Goal: Task Accomplishment & Management: Use online tool/utility

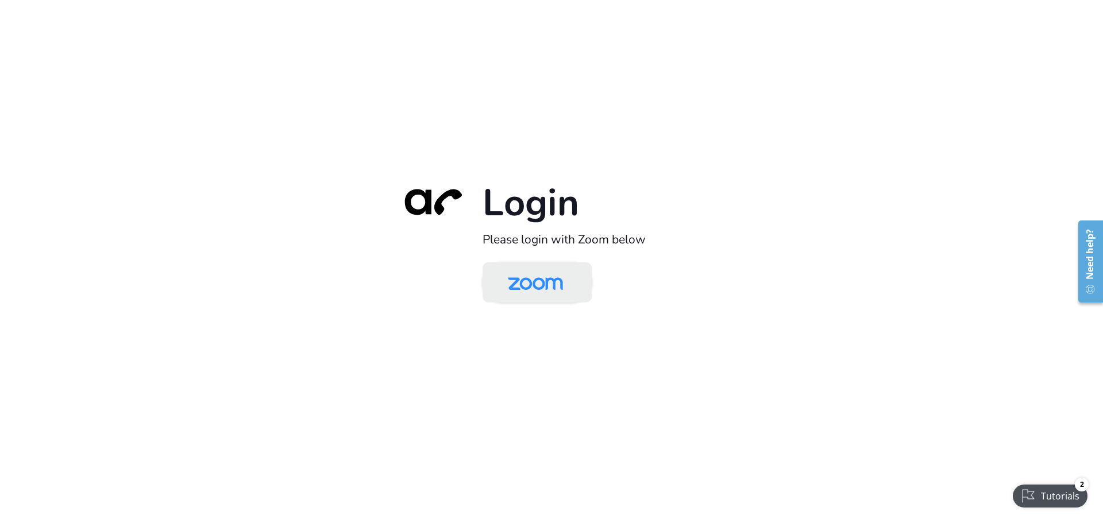
click at [524, 286] on img at bounding box center [535, 283] width 79 height 37
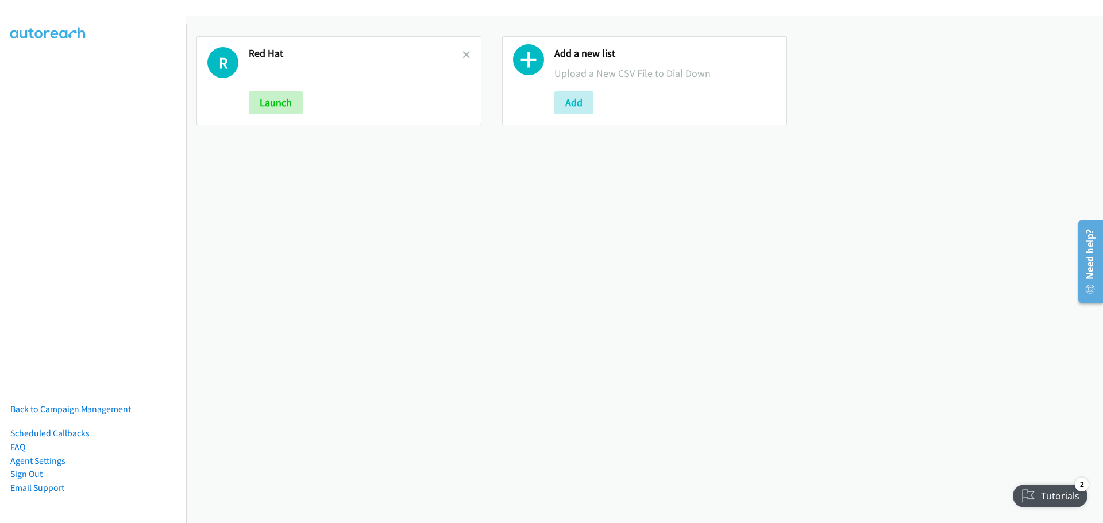
click at [468, 53] on div "R Red Hat Launch" at bounding box center [338, 80] width 285 height 89
click at [465, 53] on icon at bounding box center [466, 56] width 8 height 8
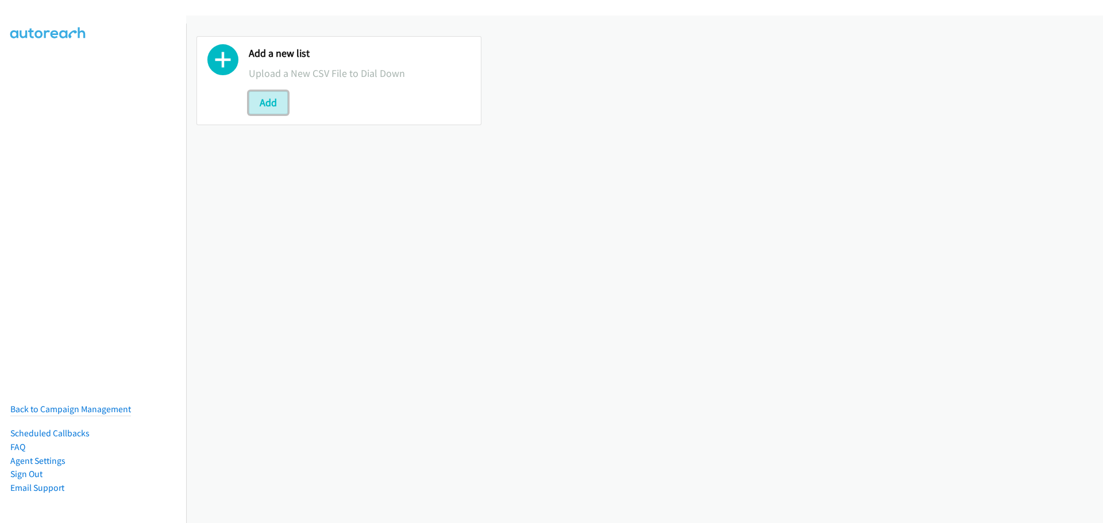
click at [281, 106] on button "Add" at bounding box center [268, 102] width 39 height 23
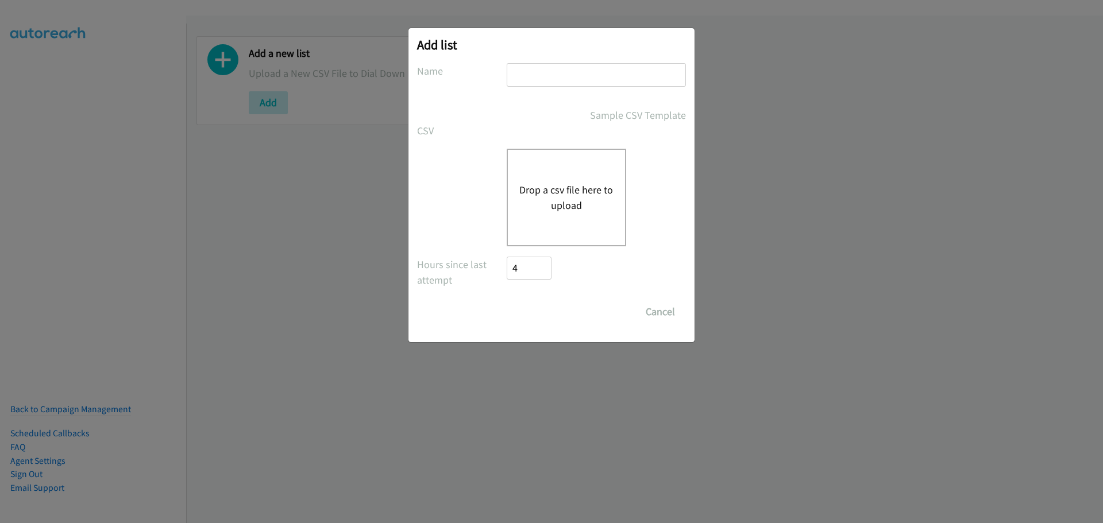
click at [580, 194] on button "Drop a csv file here to upload" at bounding box center [566, 197] width 94 height 31
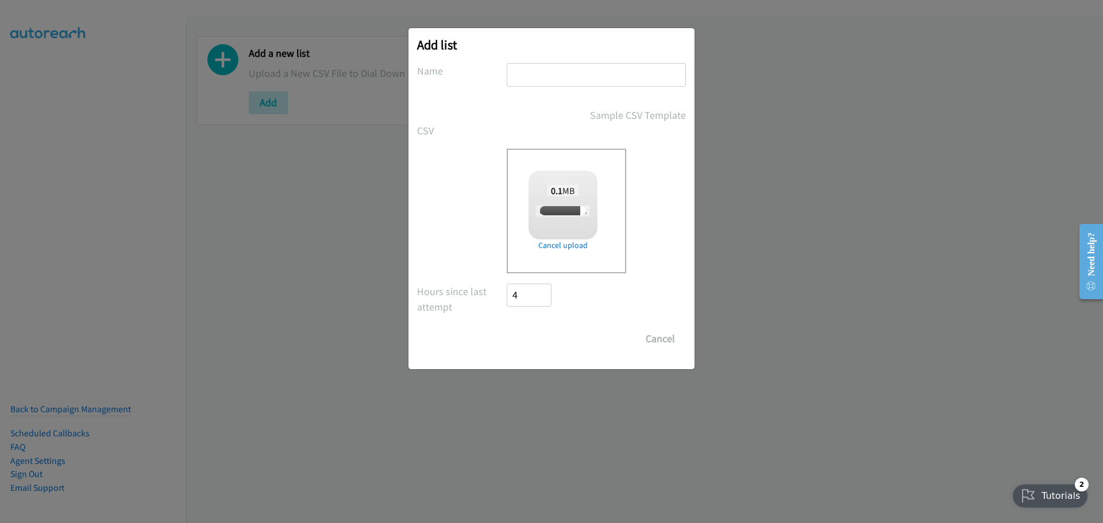
drag, startPoint x: 556, startPoint y: 82, endPoint x: 556, endPoint y: 92, distance: 10.3
click at [556, 82] on input "text" at bounding box center [596, 75] width 179 height 24
checkbox input "true"
type input "Schneider"
click at [543, 344] on input "Save List" at bounding box center [537, 338] width 60 height 23
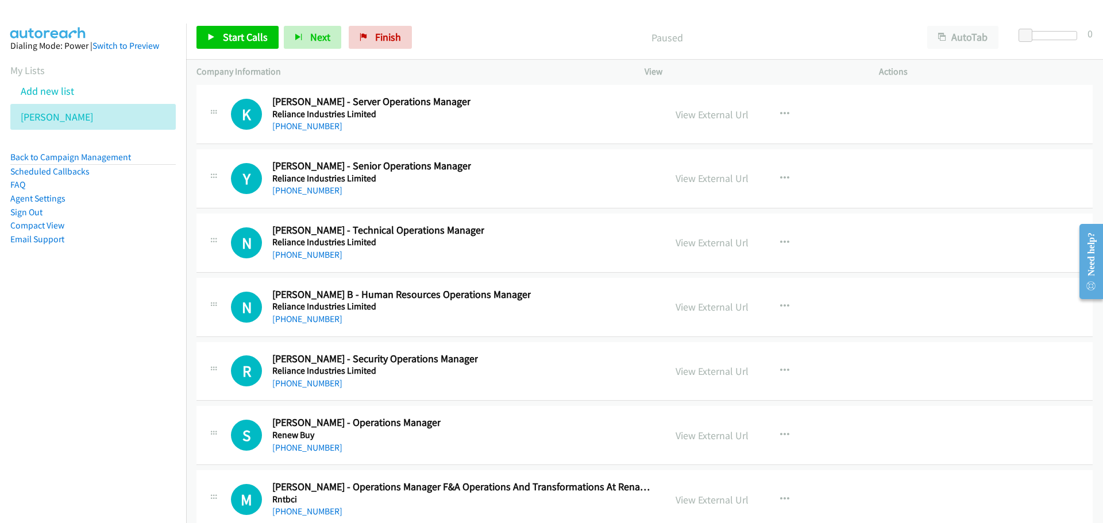
scroll to position [33698, 0]
click at [786, 111] on button "button" at bounding box center [784, 113] width 31 height 23
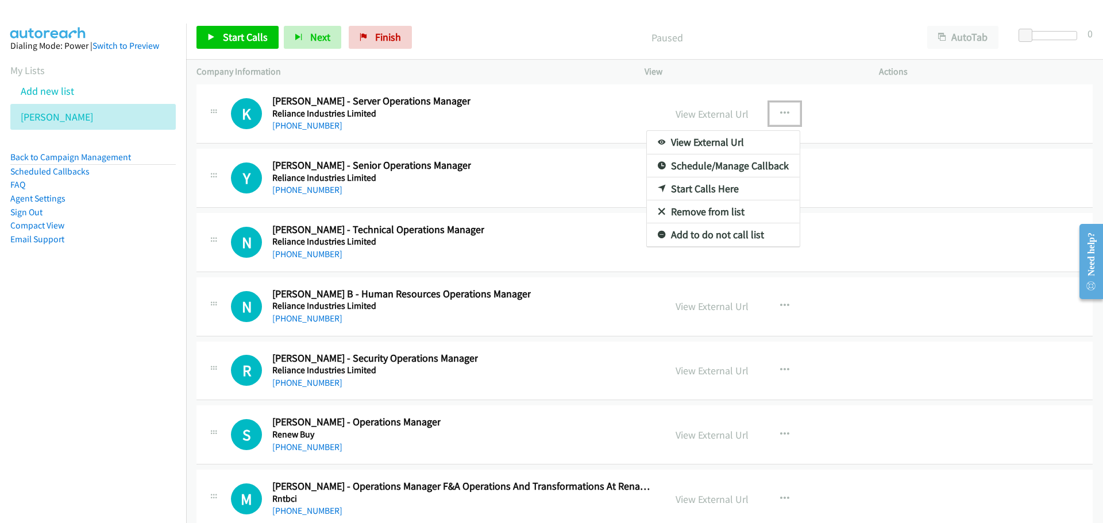
click at [682, 189] on link "Start Calls Here" at bounding box center [723, 189] width 153 height 23
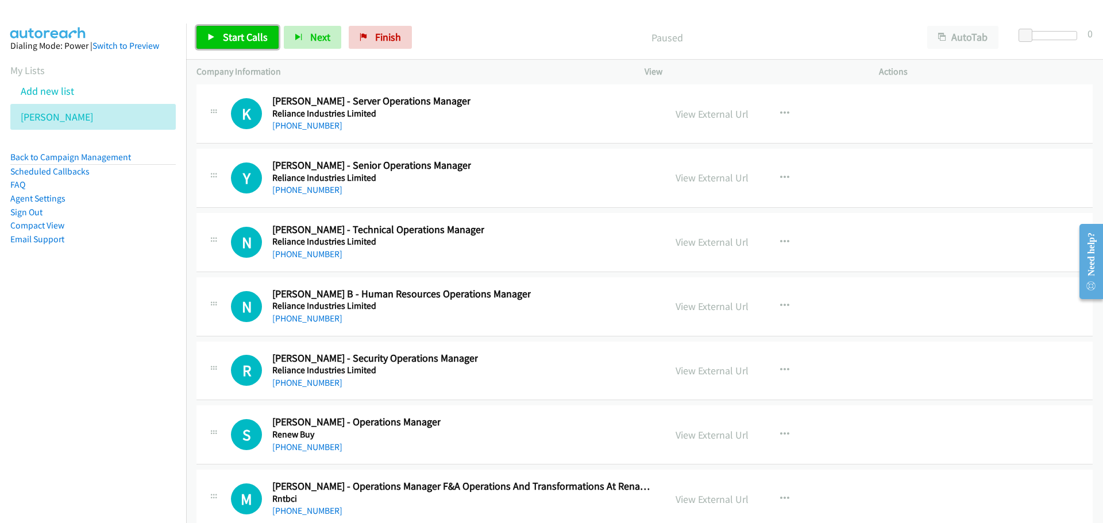
click at [248, 38] on span "Start Calls" at bounding box center [245, 36] width 45 height 13
click at [248, 38] on link "Pause" at bounding box center [227, 37] width 63 height 23
click at [261, 37] on span "Start Calls" at bounding box center [245, 36] width 45 height 13
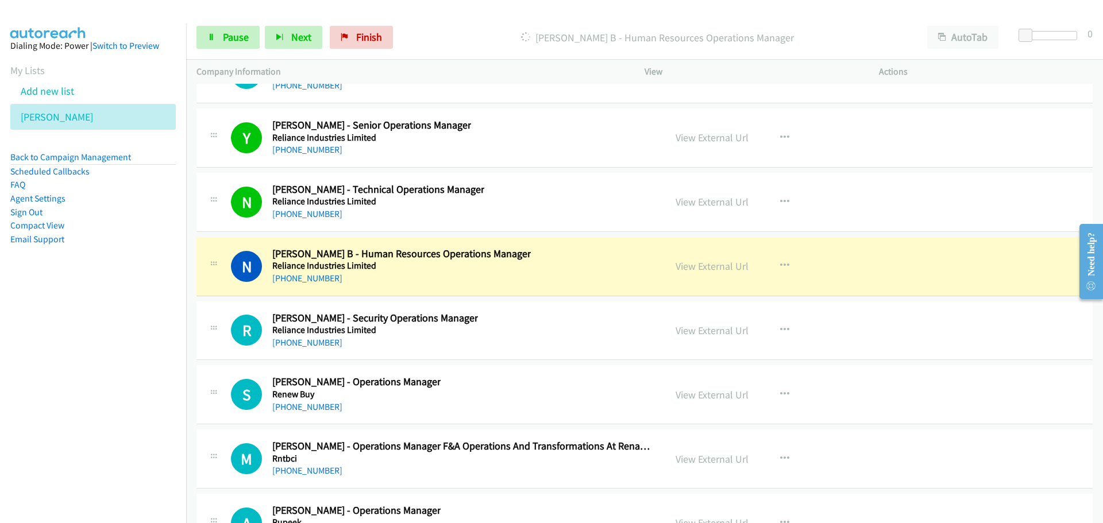
scroll to position [33755, 0]
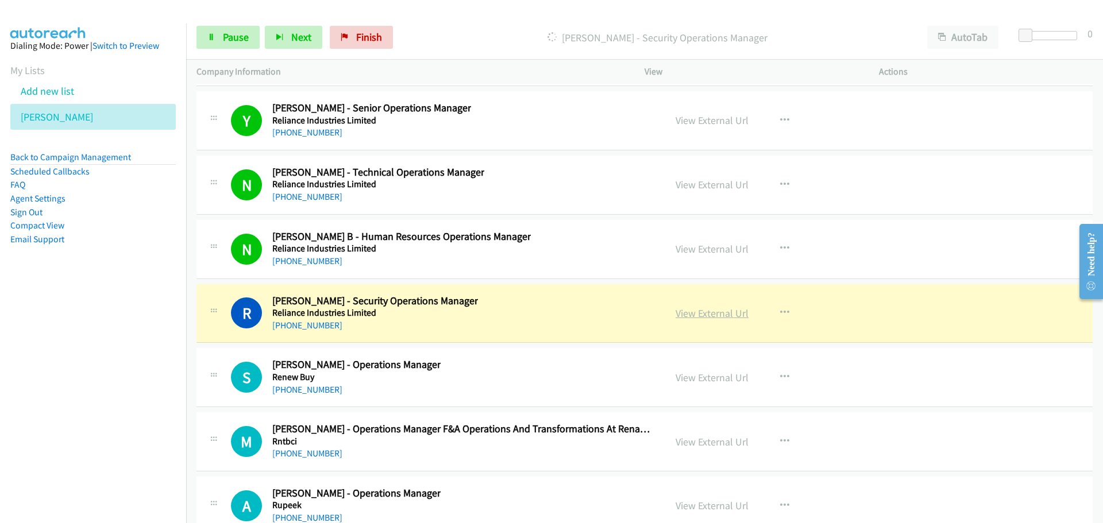
click at [697, 317] on link "View External Url" at bounding box center [712, 313] width 73 height 13
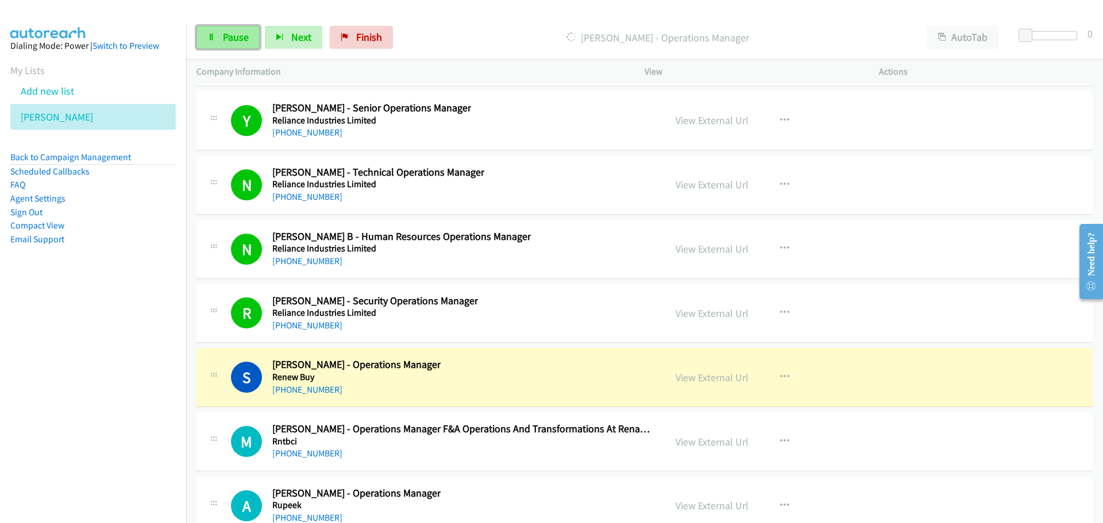
click at [243, 34] on span "Pause" at bounding box center [236, 36] width 26 height 13
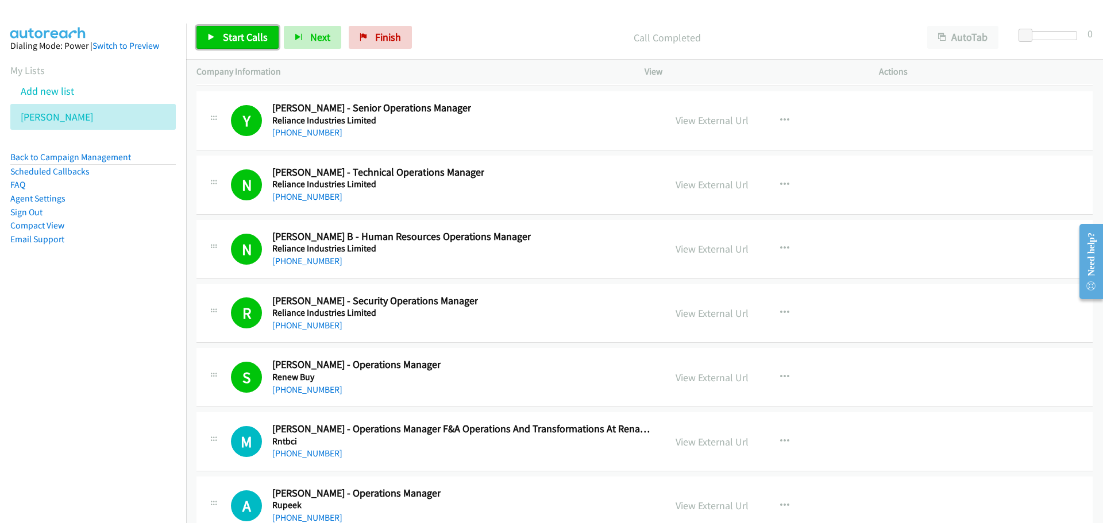
click at [250, 47] on link "Start Calls" at bounding box center [237, 37] width 82 height 23
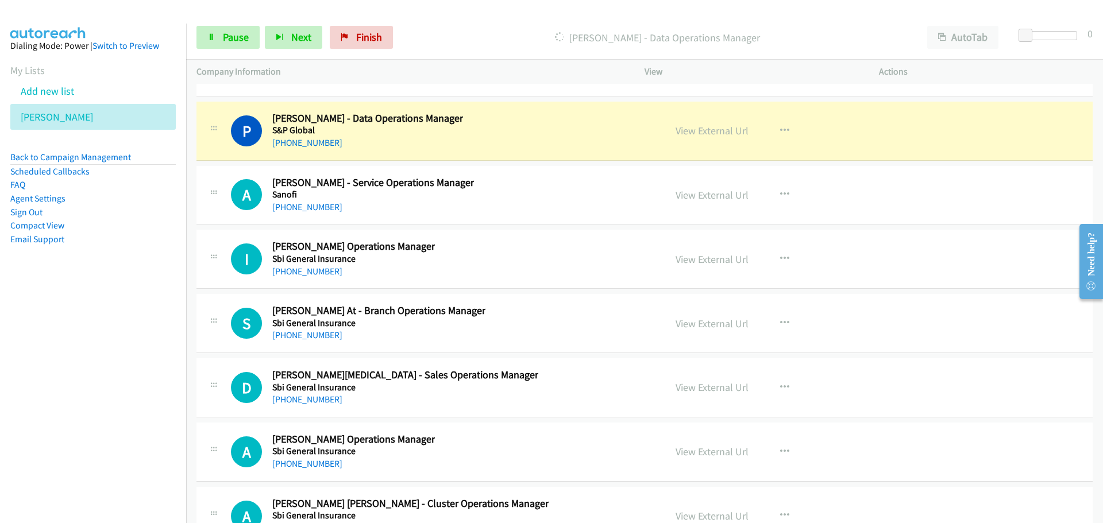
scroll to position [34215, 0]
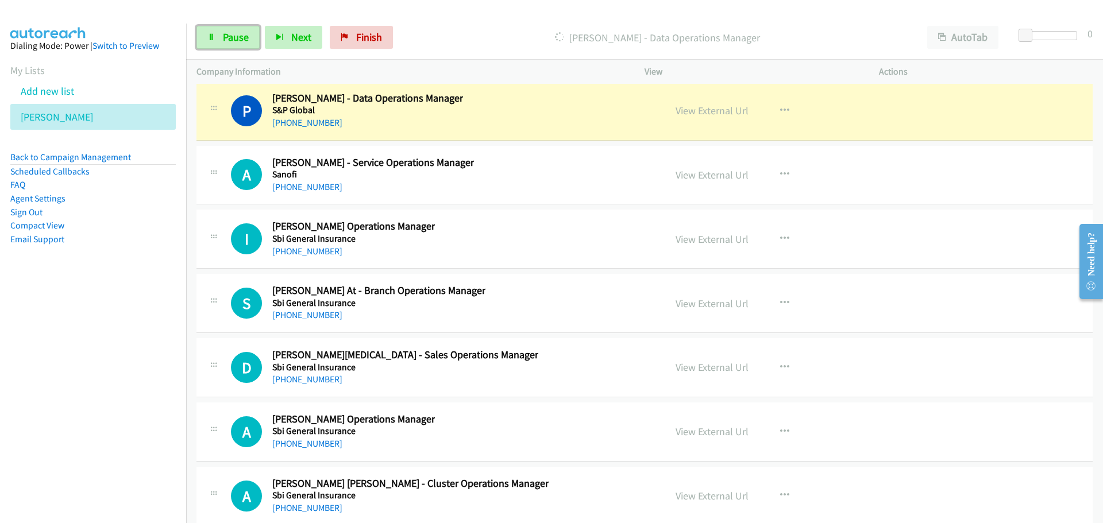
click at [240, 38] on span "Pause" at bounding box center [236, 36] width 26 height 13
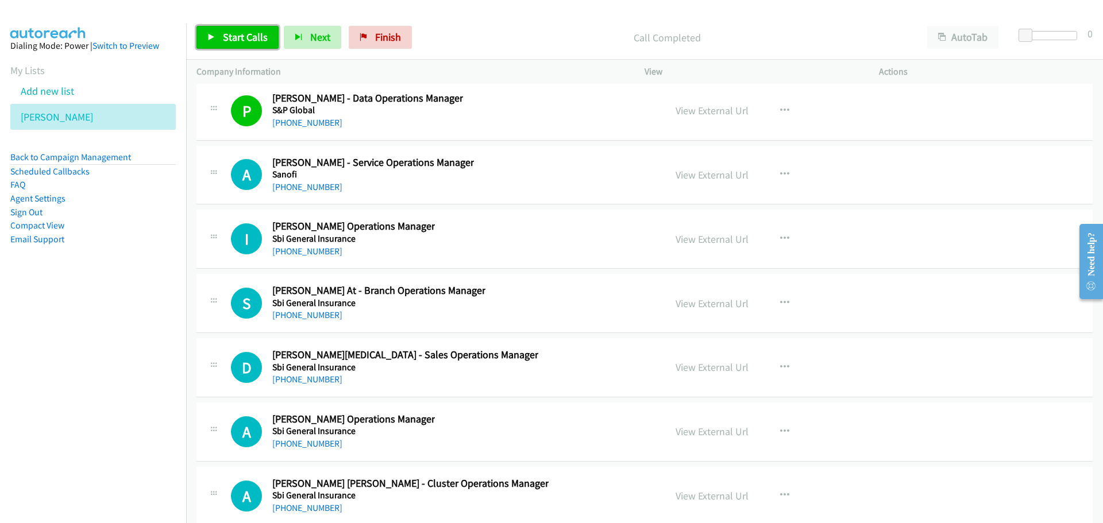
click at [234, 31] on span "Start Calls" at bounding box center [245, 36] width 45 height 13
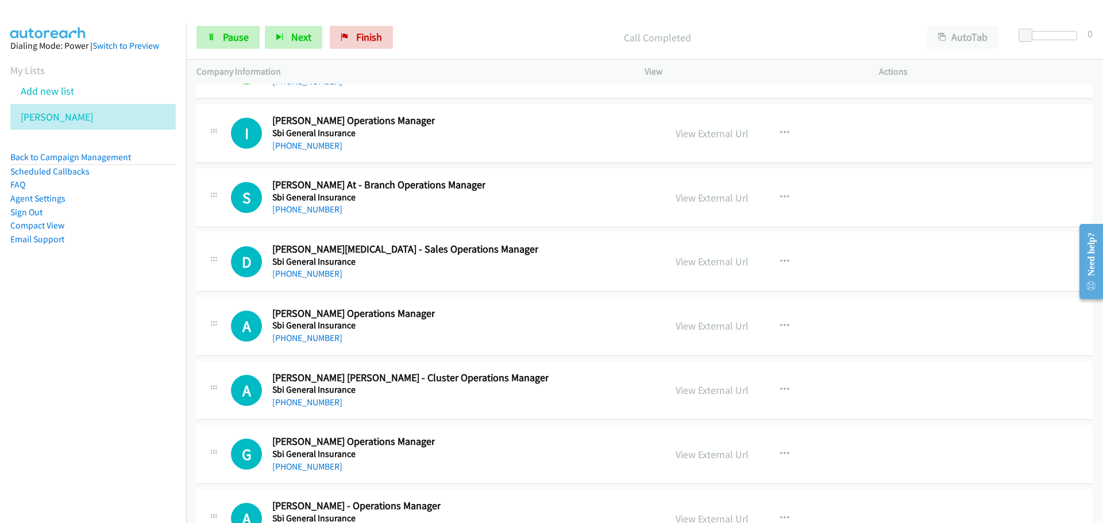
scroll to position [34329, 0]
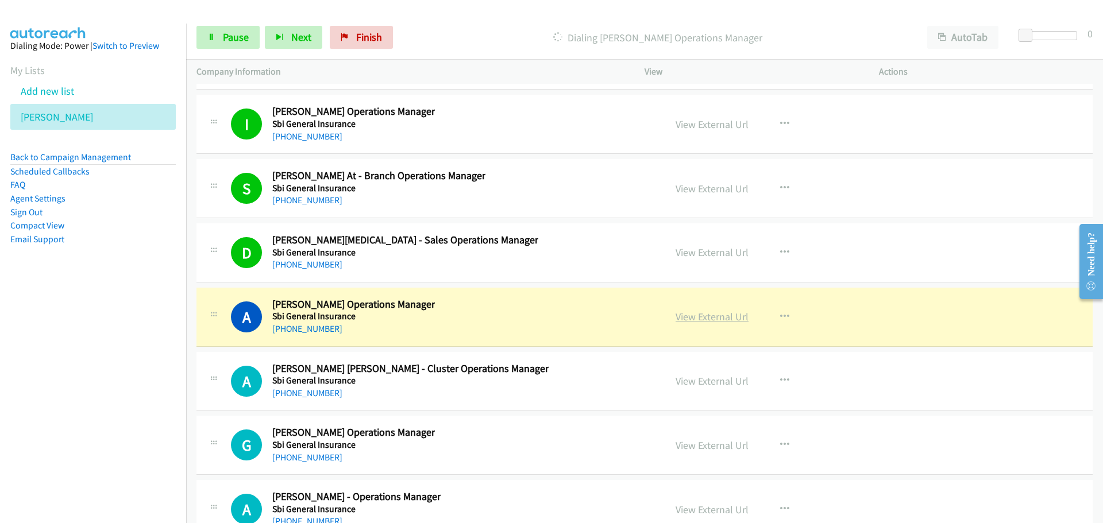
click at [712, 317] on link "View External Url" at bounding box center [712, 316] width 73 height 13
click at [230, 43] on span "Pause" at bounding box center [236, 36] width 26 height 13
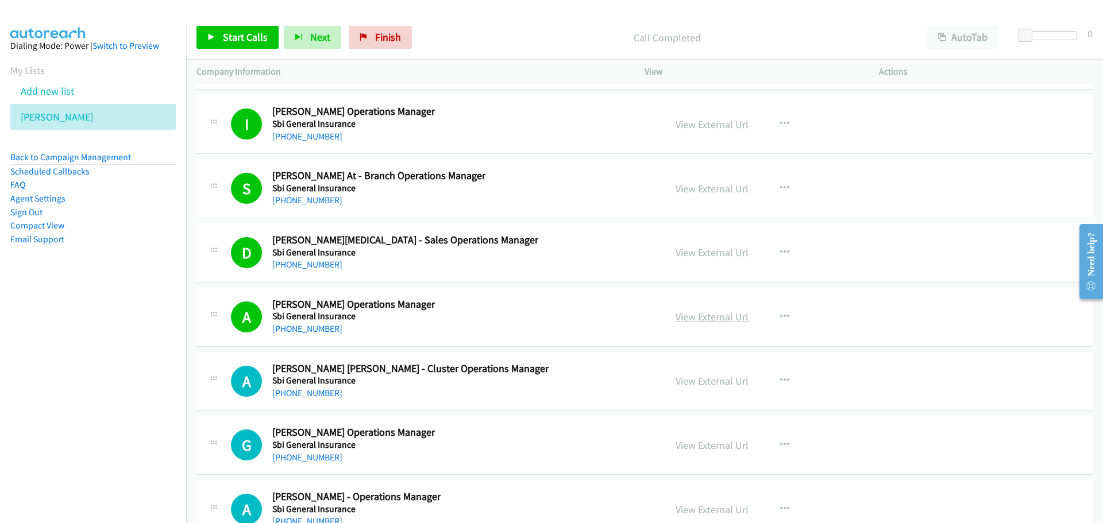
click at [693, 318] on link "View External Url" at bounding box center [712, 316] width 73 height 13
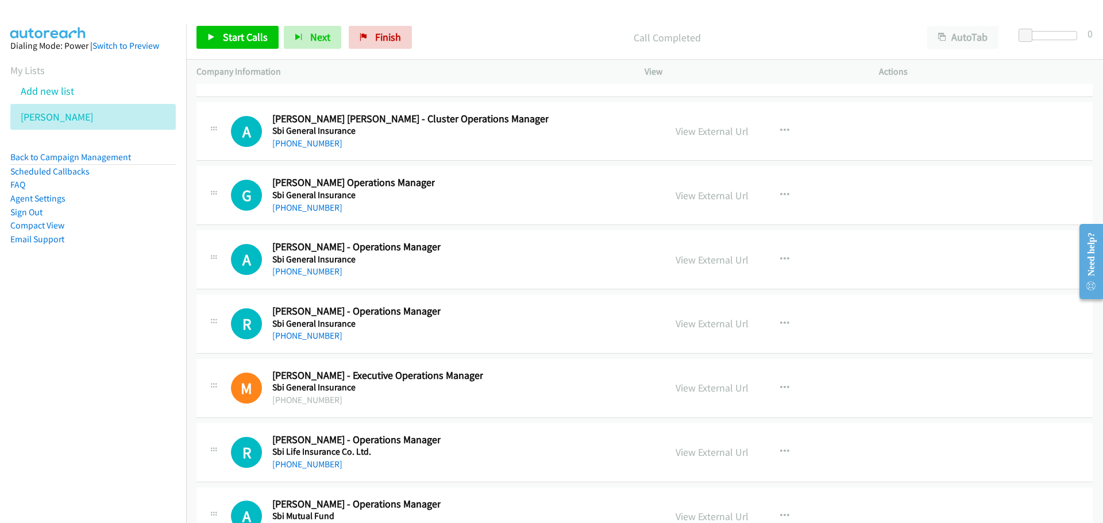
scroll to position [34559, 0]
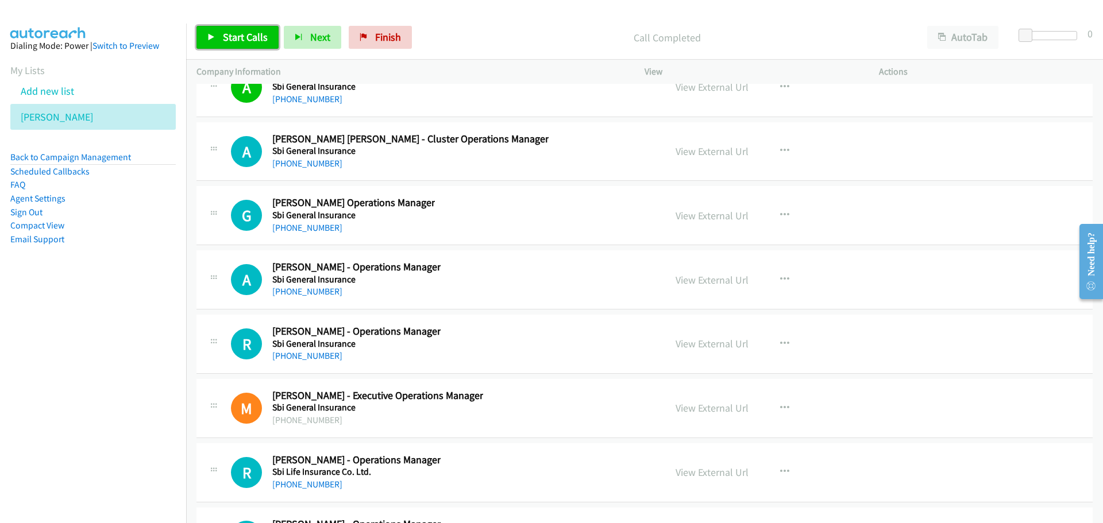
click at [240, 40] on span "Start Calls" at bounding box center [245, 36] width 45 height 13
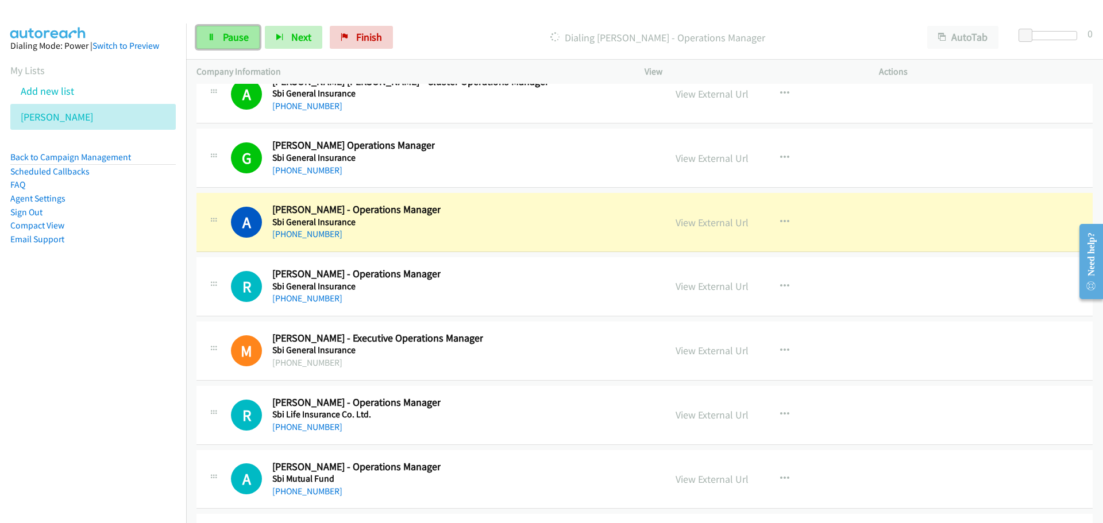
drag, startPoint x: 221, startPoint y: 33, endPoint x: 215, endPoint y: 33, distance: 6.3
click at [221, 33] on link "Pause" at bounding box center [227, 37] width 63 height 23
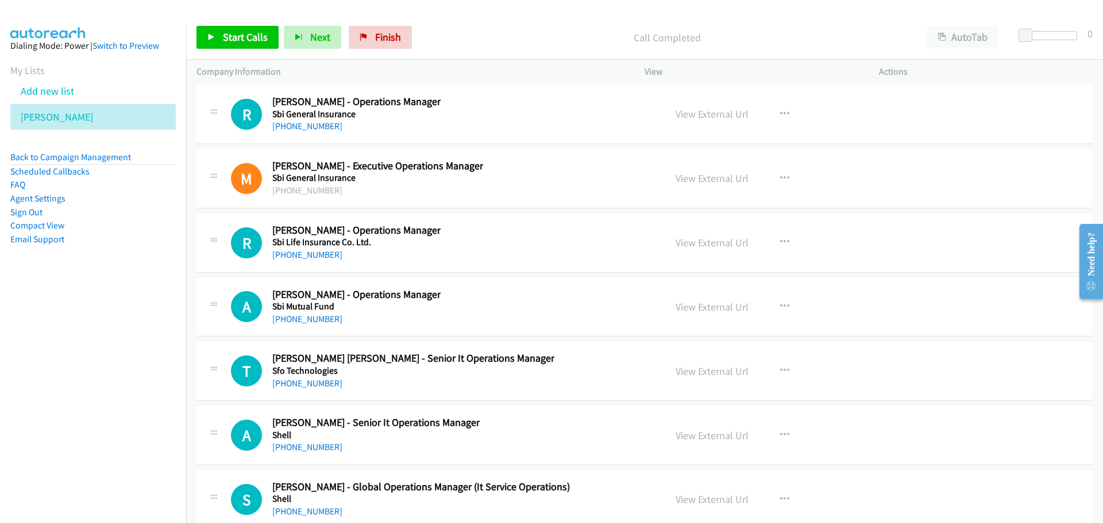
scroll to position [34559, 0]
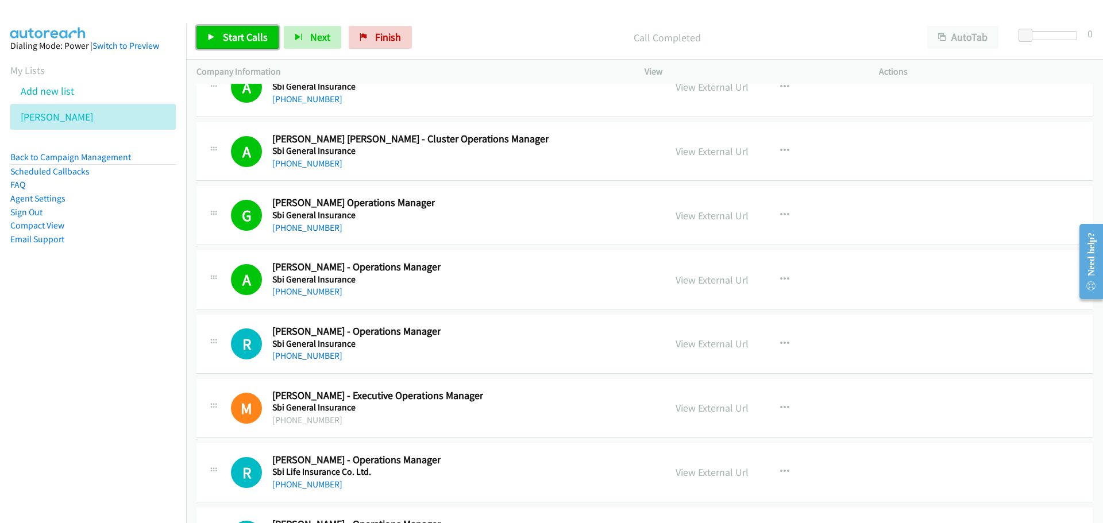
click at [250, 28] on link "Start Calls" at bounding box center [237, 37] width 82 height 23
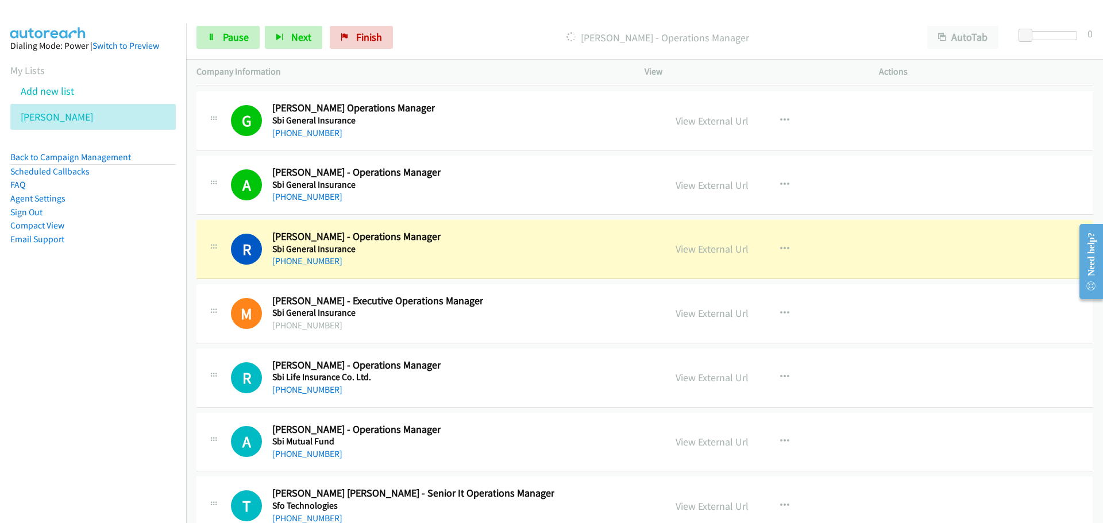
scroll to position [34674, 0]
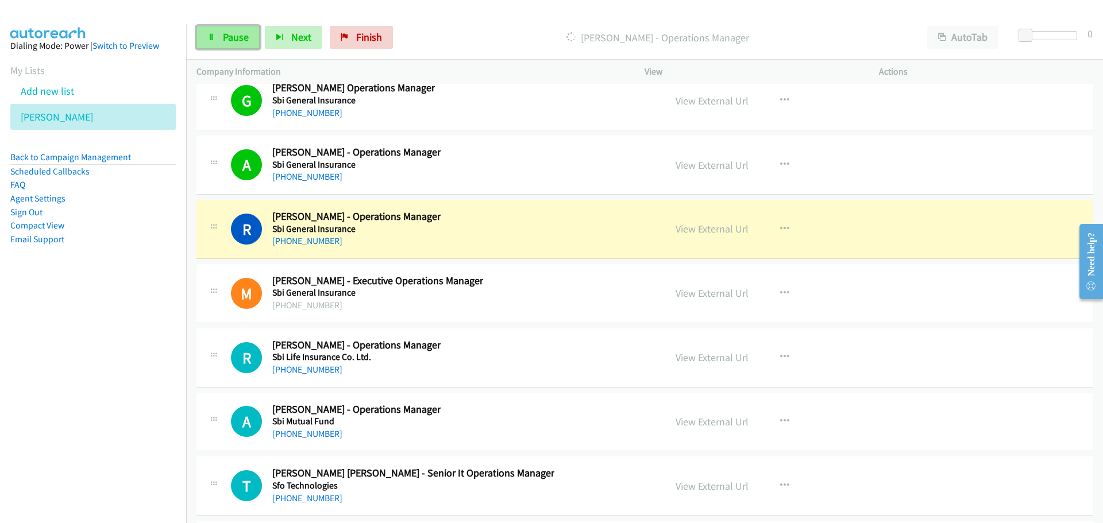
click at [228, 34] on span "Pause" at bounding box center [236, 36] width 26 height 13
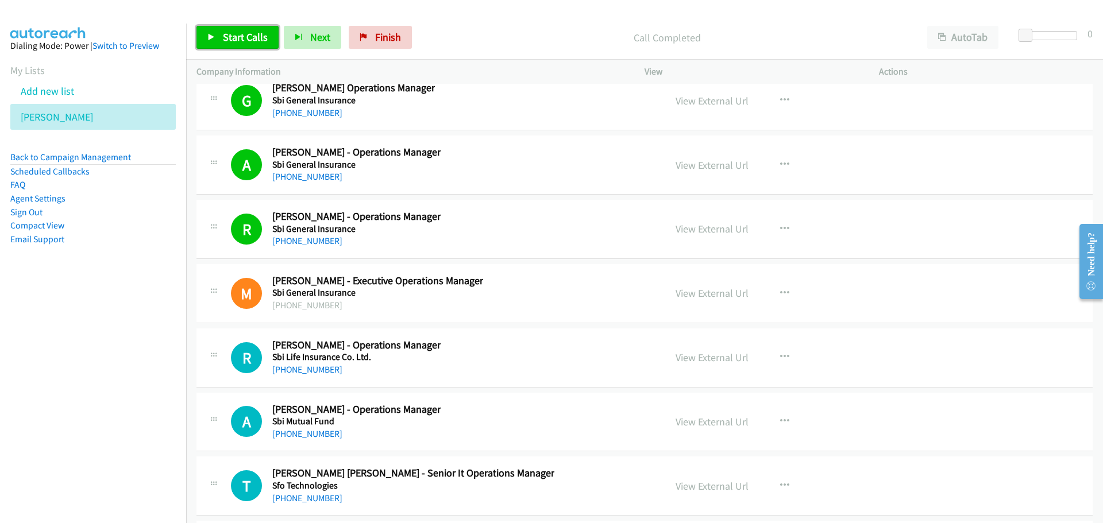
click at [264, 30] on span "Start Calls" at bounding box center [245, 36] width 45 height 13
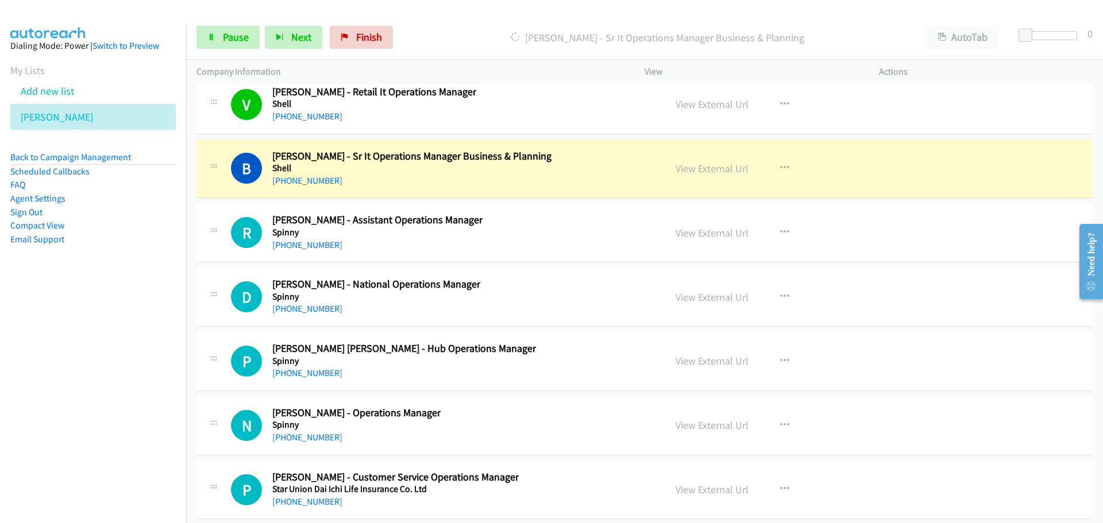
scroll to position [35306, 0]
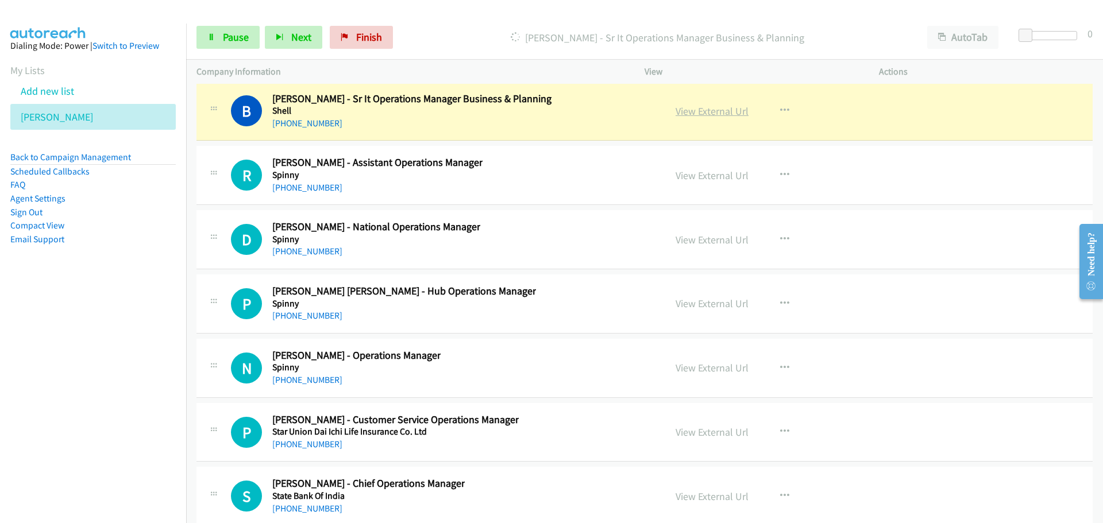
click at [705, 111] on link "View External Url" at bounding box center [712, 111] width 73 height 13
click at [241, 28] on link "Pause" at bounding box center [227, 37] width 63 height 23
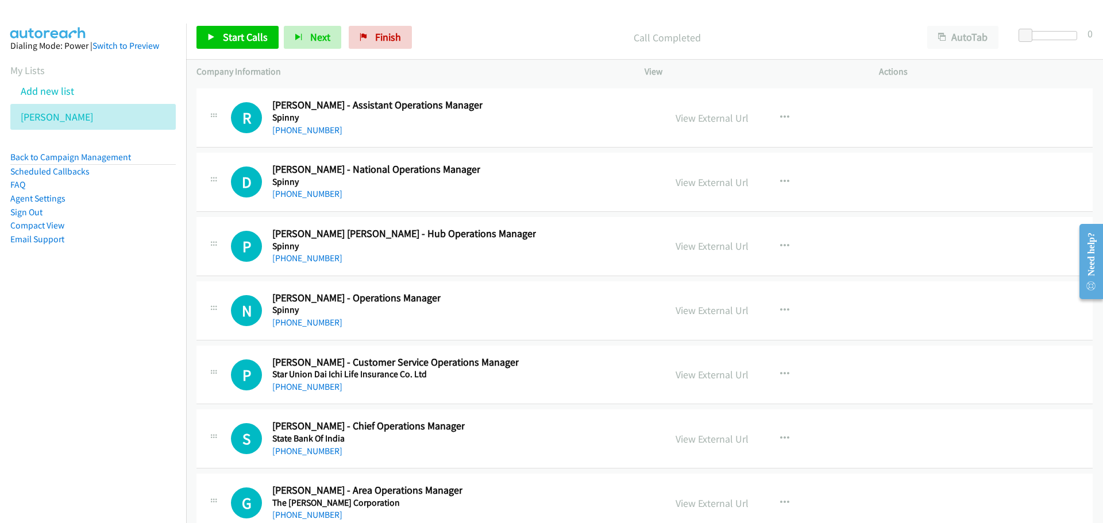
scroll to position [35249, 0]
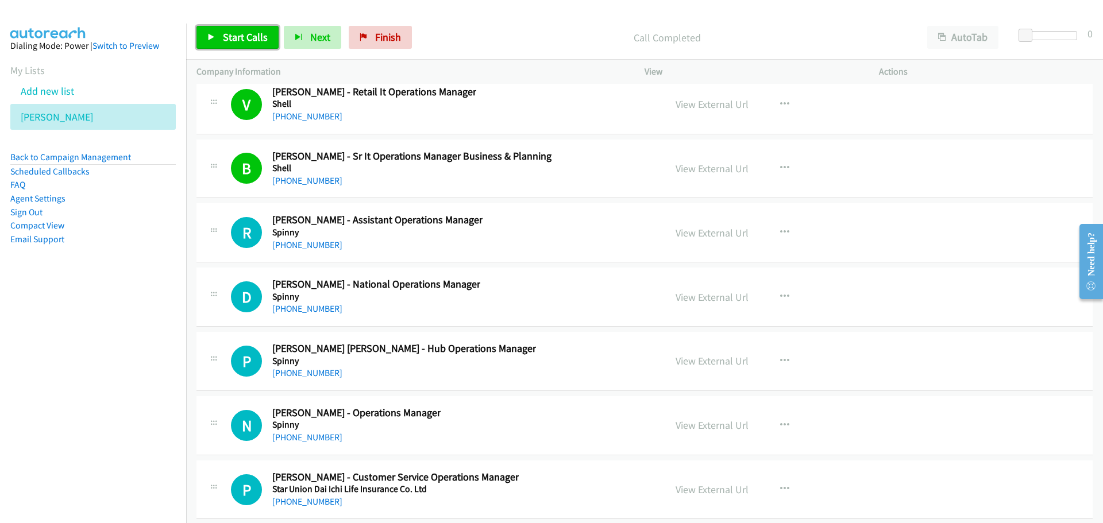
click at [239, 44] on link "Start Calls" at bounding box center [237, 37] width 82 height 23
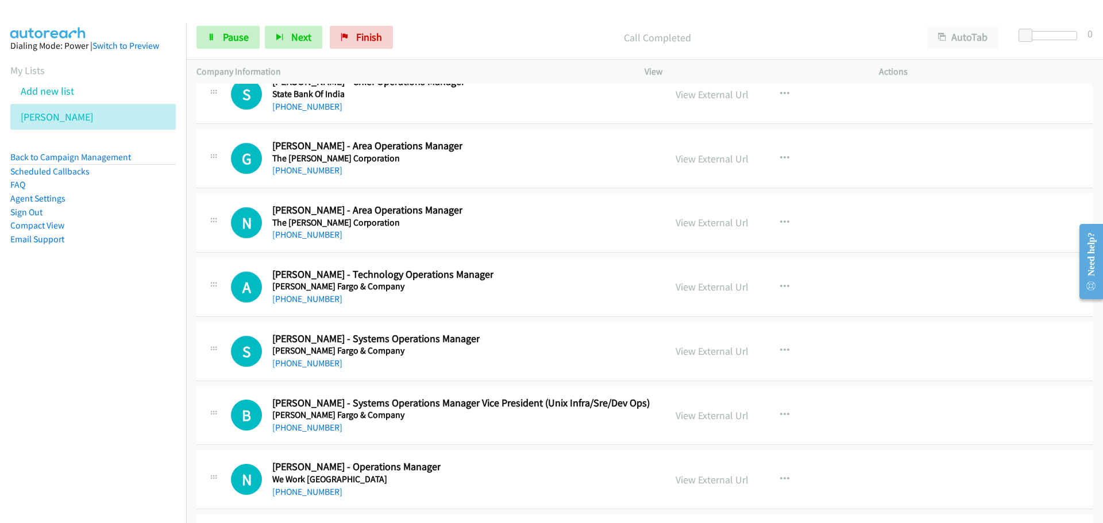
scroll to position [35651, 0]
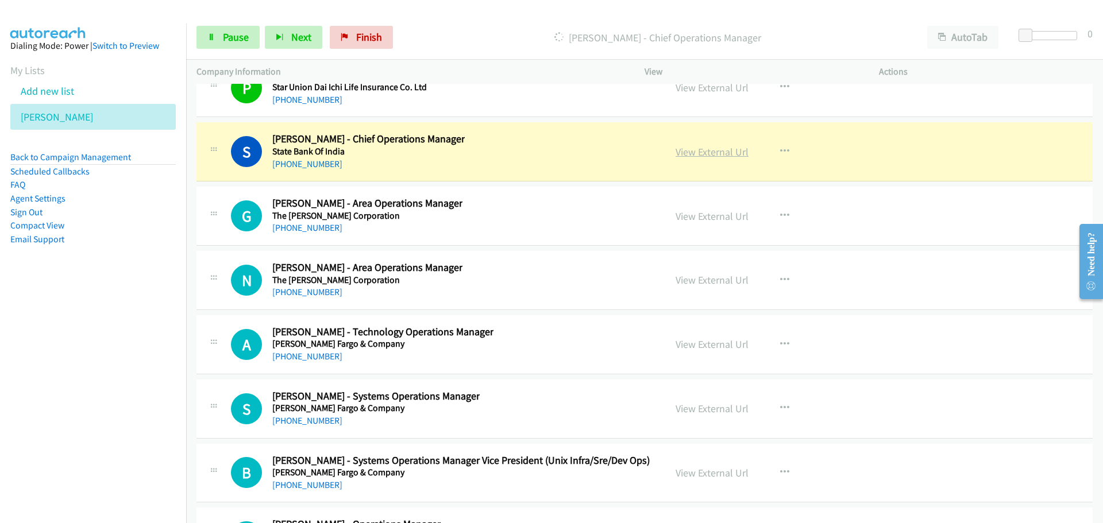
click at [689, 149] on link "View External Url" at bounding box center [712, 151] width 73 height 13
drag, startPoint x: 234, startPoint y: 33, endPoint x: 3, endPoint y: 178, distance: 273.1
click at [233, 34] on span "Pause" at bounding box center [236, 36] width 26 height 13
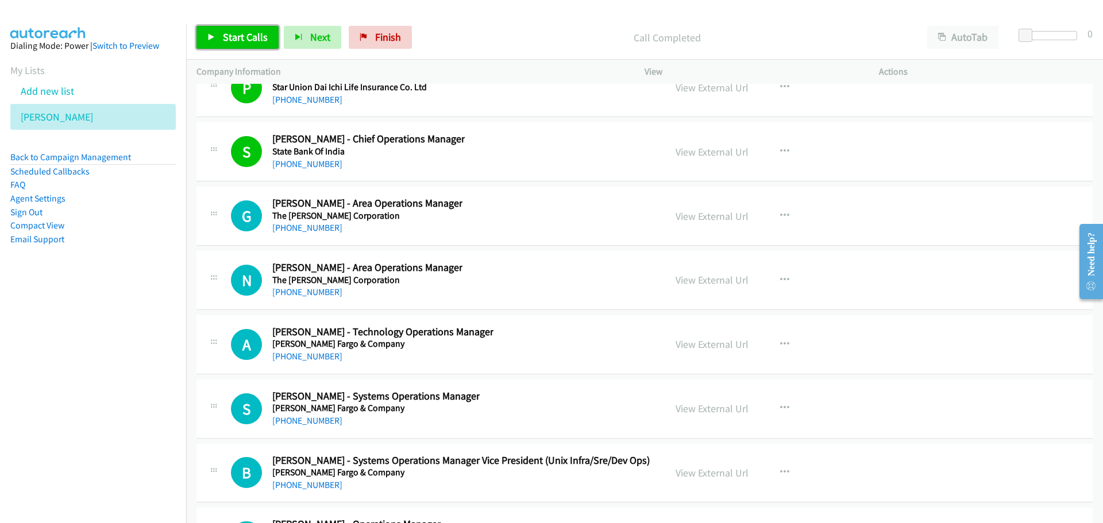
click at [243, 36] on span "Start Calls" at bounding box center [245, 36] width 45 height 13
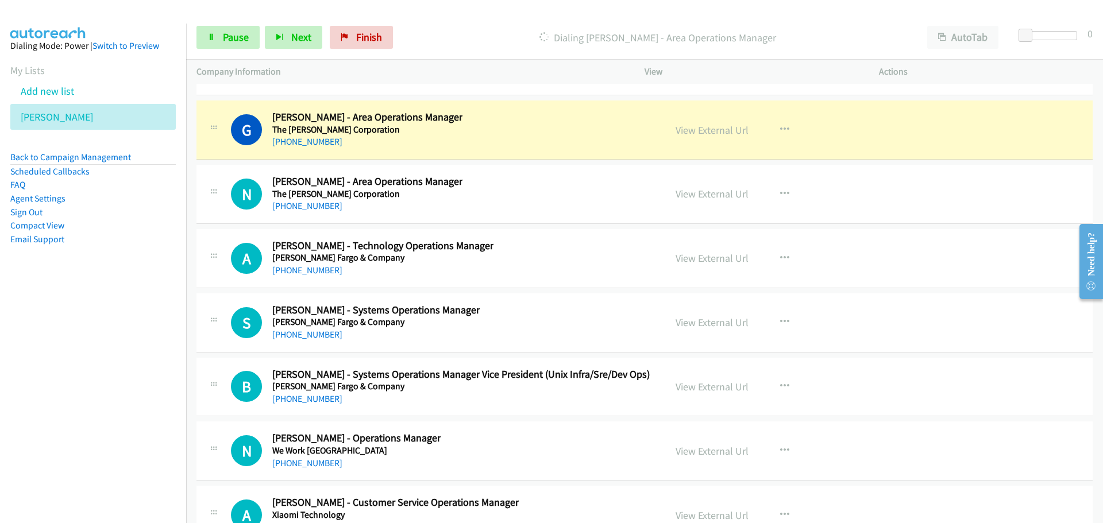
scroll to position [35766, 0]
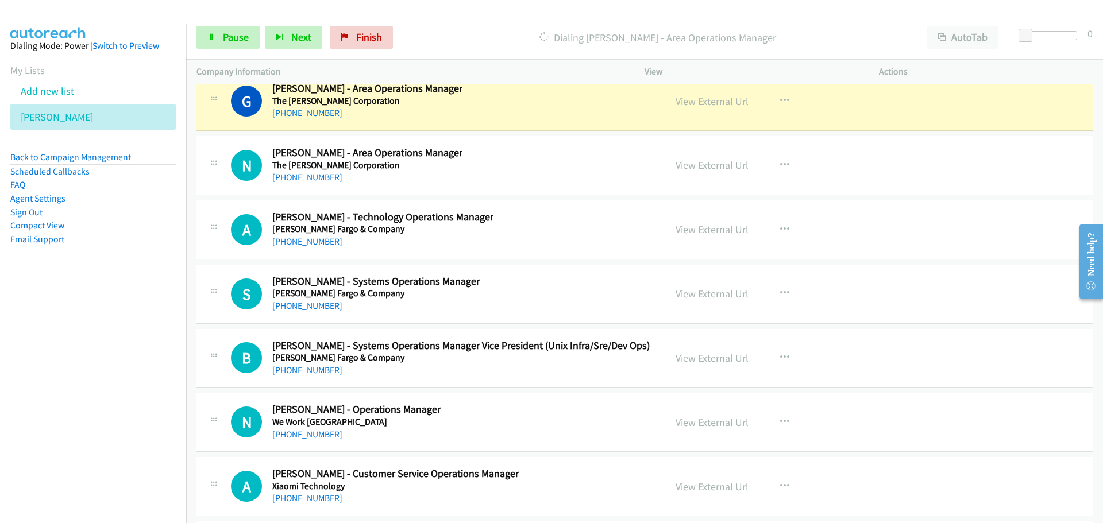
click at [718, 97] on link "View External Url" at bounding box center [712, 101] width 73 height 13
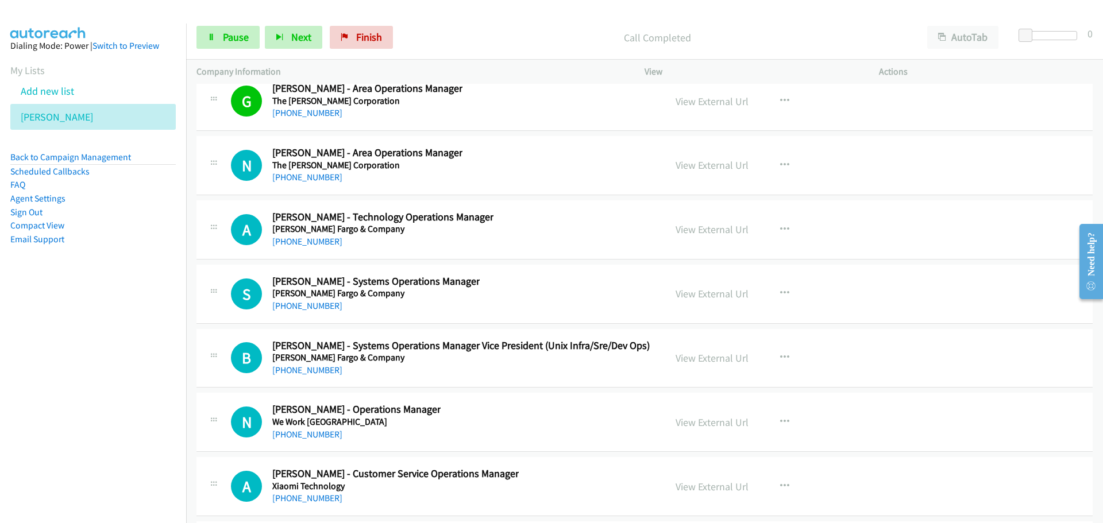
click at [219, 33] on link "Pause" at bounding box center [227, 37] width 63 height 23
click at [244, 41] on span "Start Calls" at bounding box center [245, 36] width 45 height 13
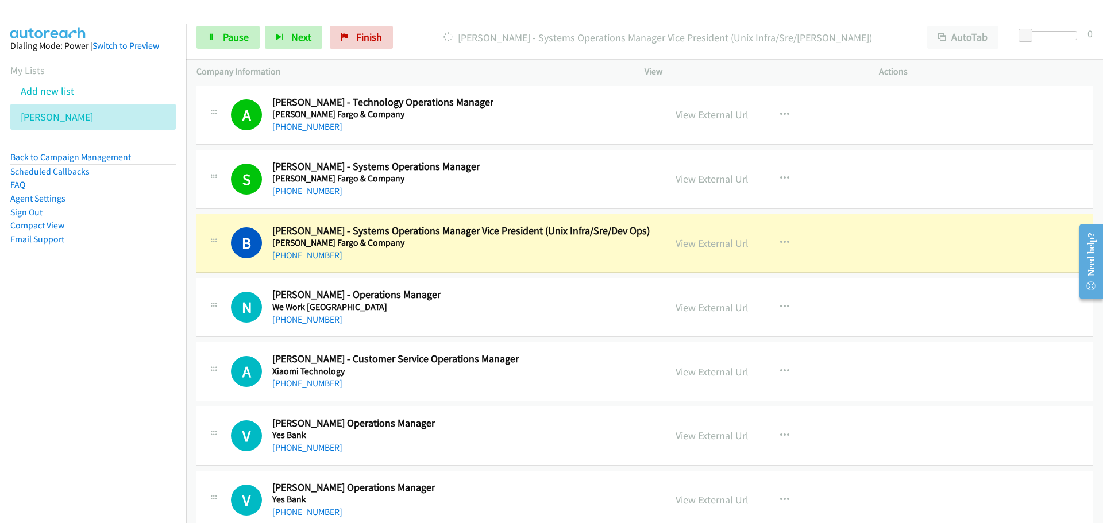
scroll to position [35995, 0]
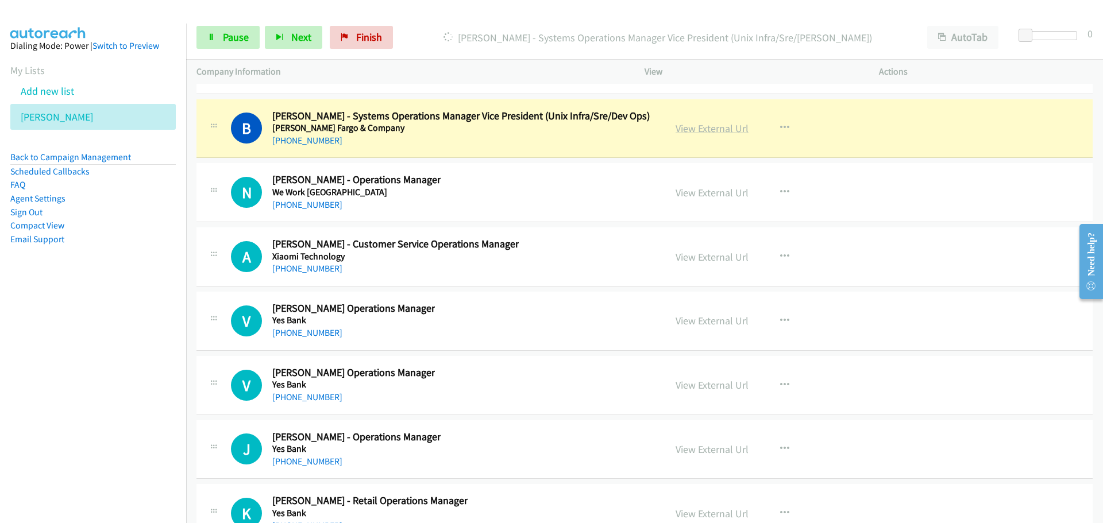
click at [685, 133] on link "View External Url" at bounding box center [712, 128] width 73 height 13
click at [238, 36] on span "Pause" at bounding box center [236, 36] width 26 height 13
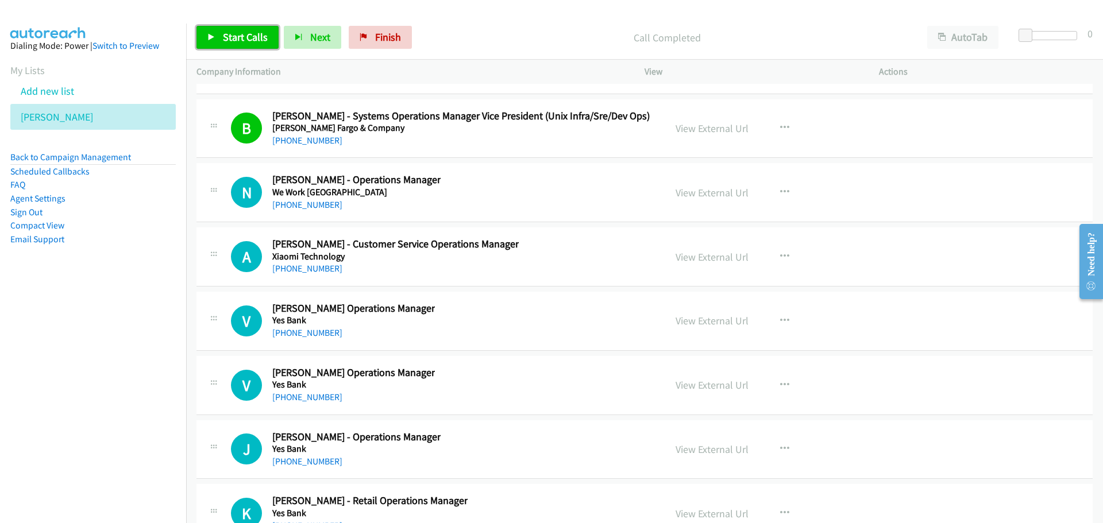
click at [245, 34] on span "Start Calls" at bounding box center [245, 36] width 45 height 13
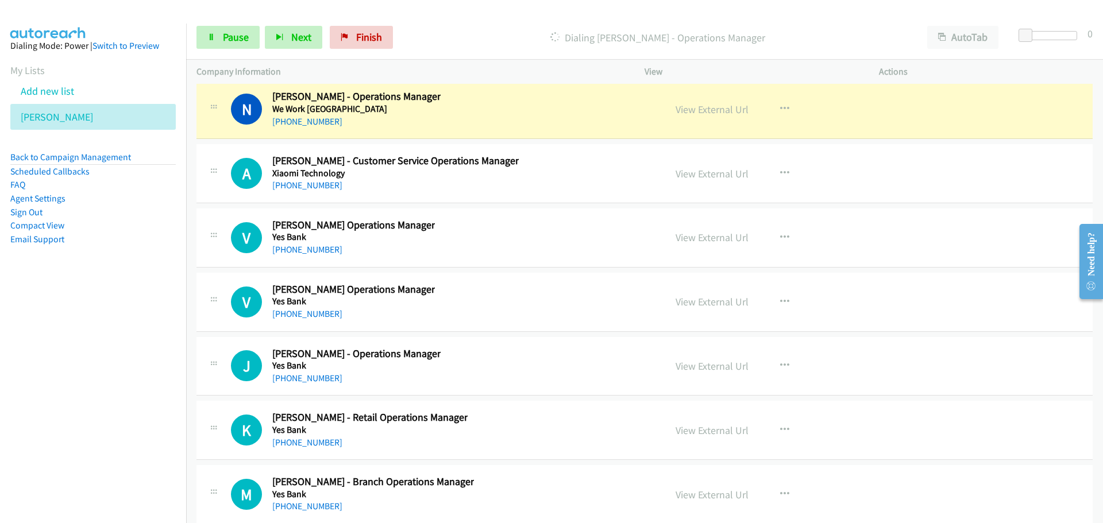
scroll to position [36053, 0]
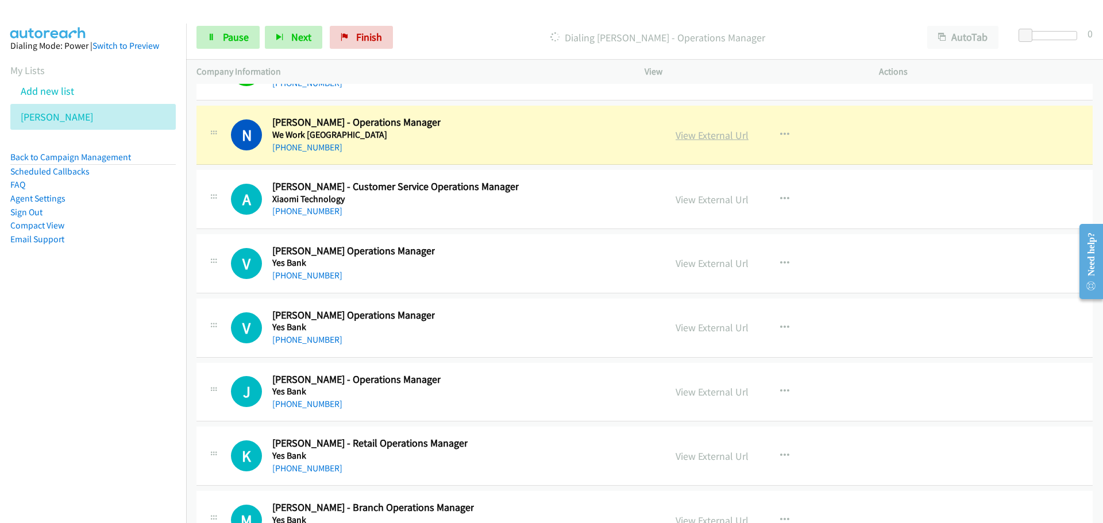
click at [707, 130] on link "View External Url" at bounding box center [712, 135] width 73 height 13
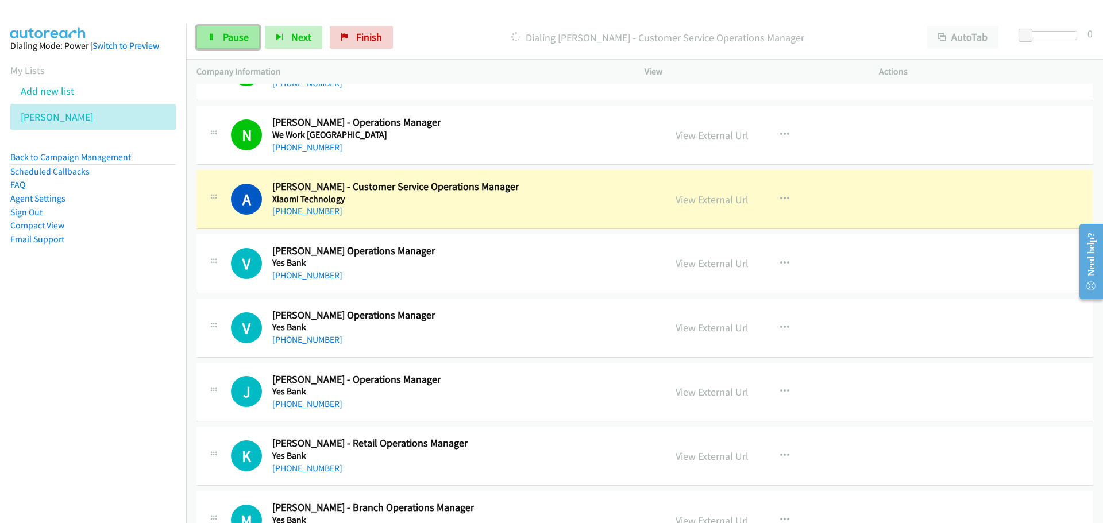
drag, startPoint x: 224, startPoint y: 34, endPoint x: 207, endPoint y: 43, distance: 19.3
click at [224, 34] on span "Pause" at bounding box center [236, 36] width 26 height 13
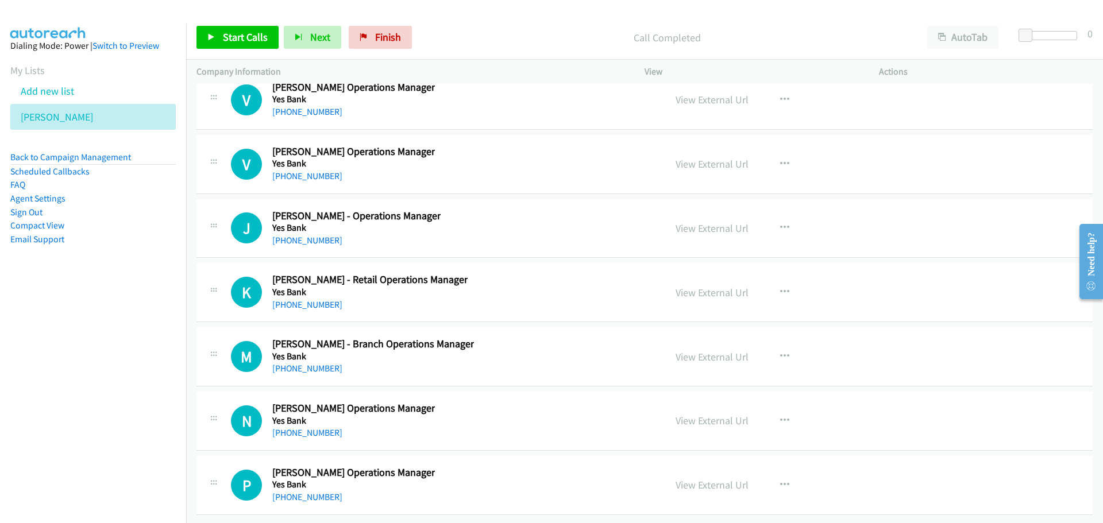
scroll to position [36110, 0]
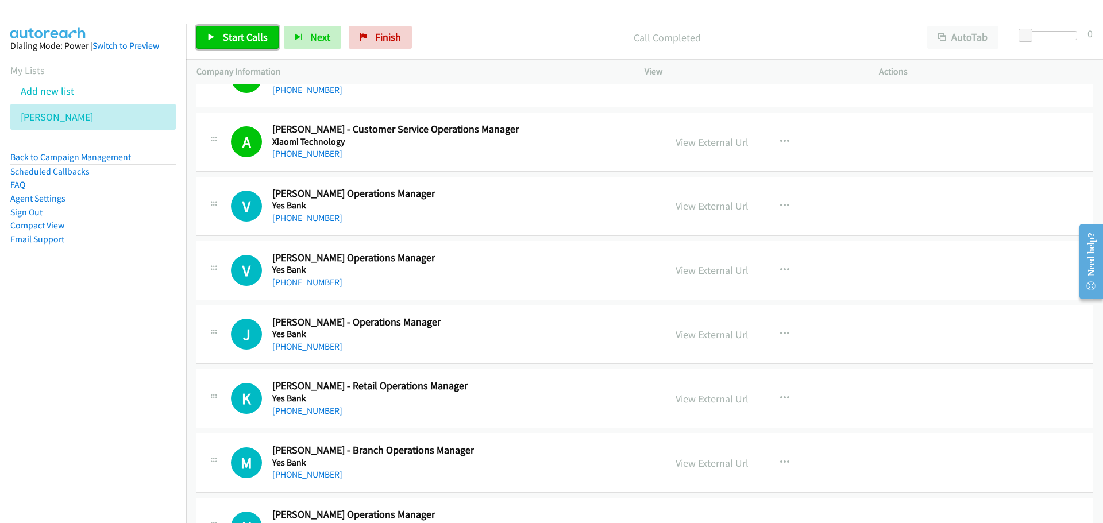
click at [240, 37] on span "Start Calls" at bounding box center [245, 36] width 45 height 13
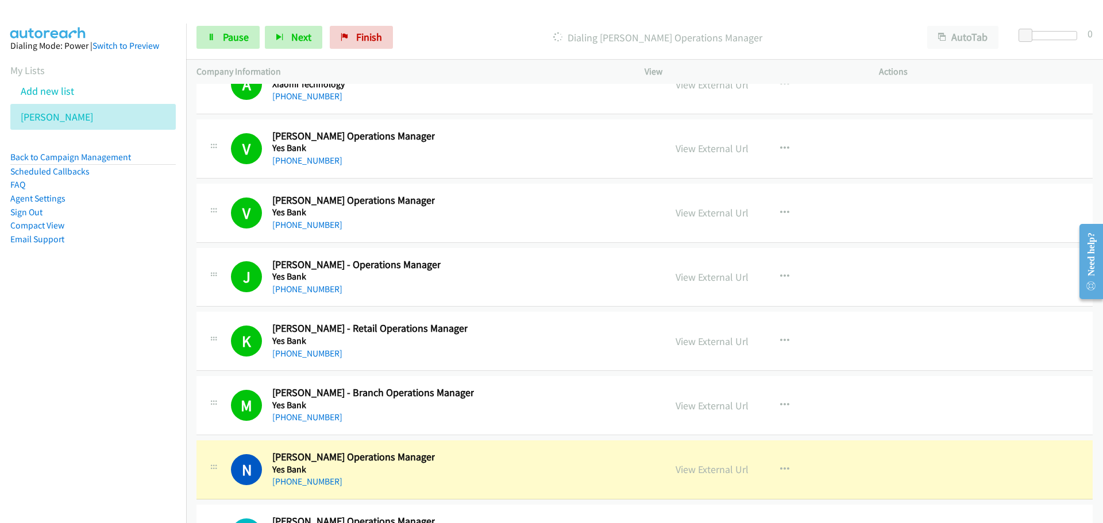
scroll to position [36225, 0]
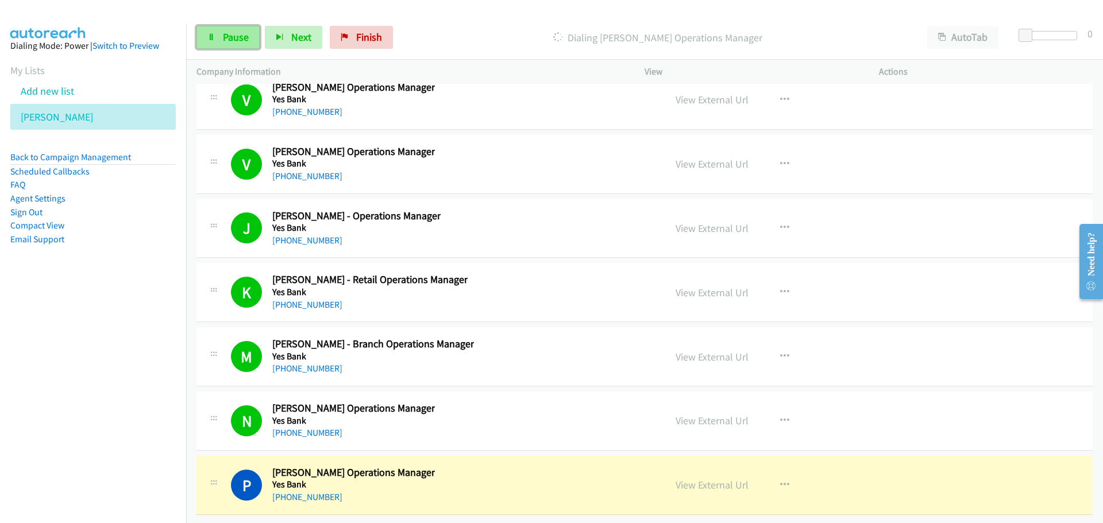
drag, startPoint x: 237, startPoint y: 30, endPoint x: 254, endPoint y: 36, distance: 18.4
click at [237, 30] on link "Pause" at bounding box center [227, 37] width 63 height 23
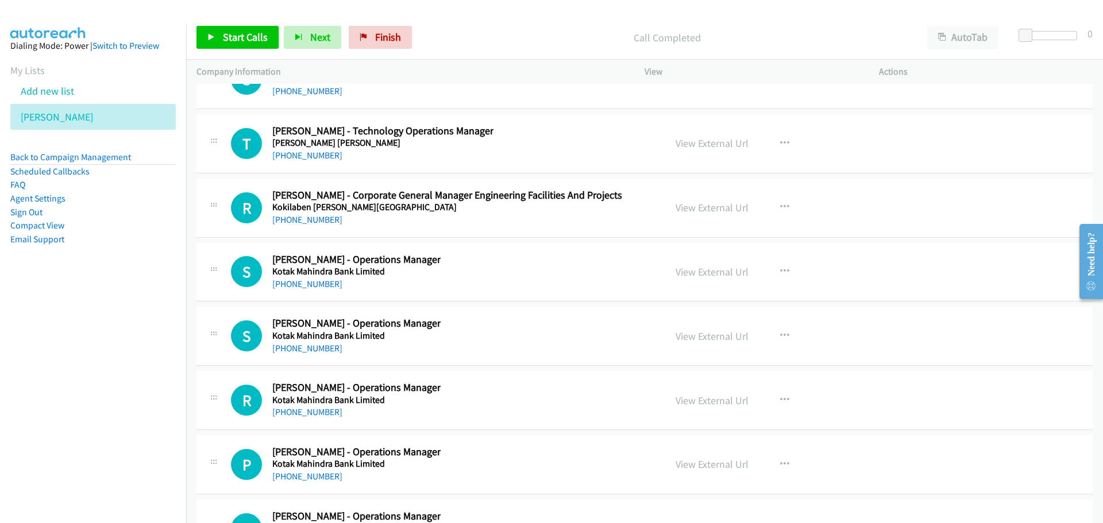
scroll to position [21519, 0]
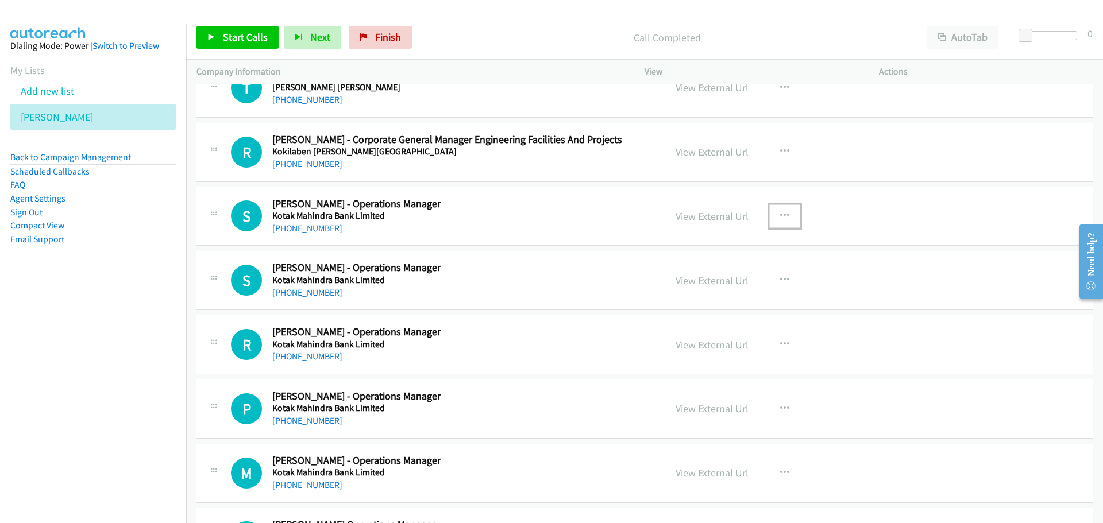
click at [769, 214] on button "button" at bounding box center [784, 216] width 31 height 23
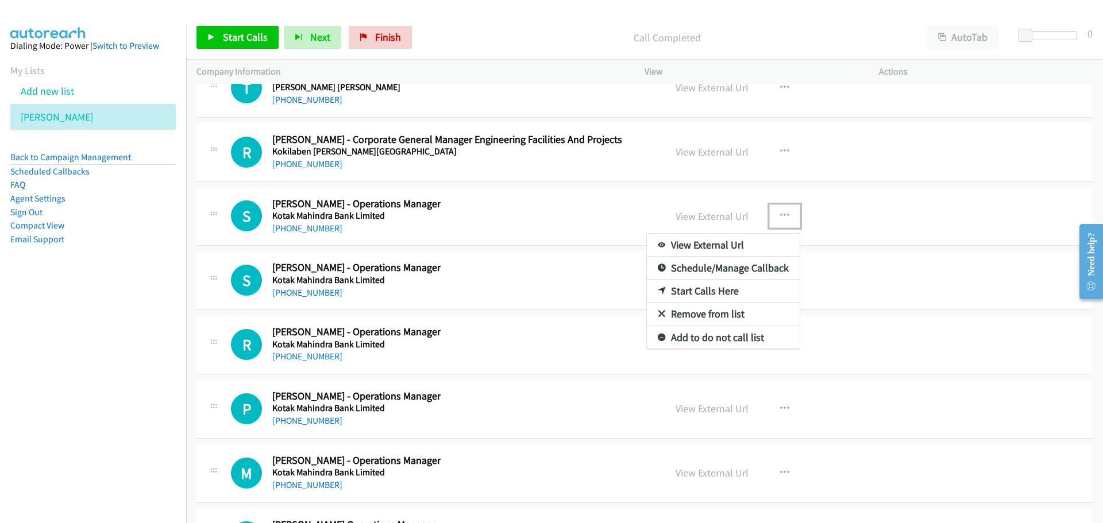
click at [691, 288] on link "Start Calls Here" at bounding box center [723, 291] width 153 height 23
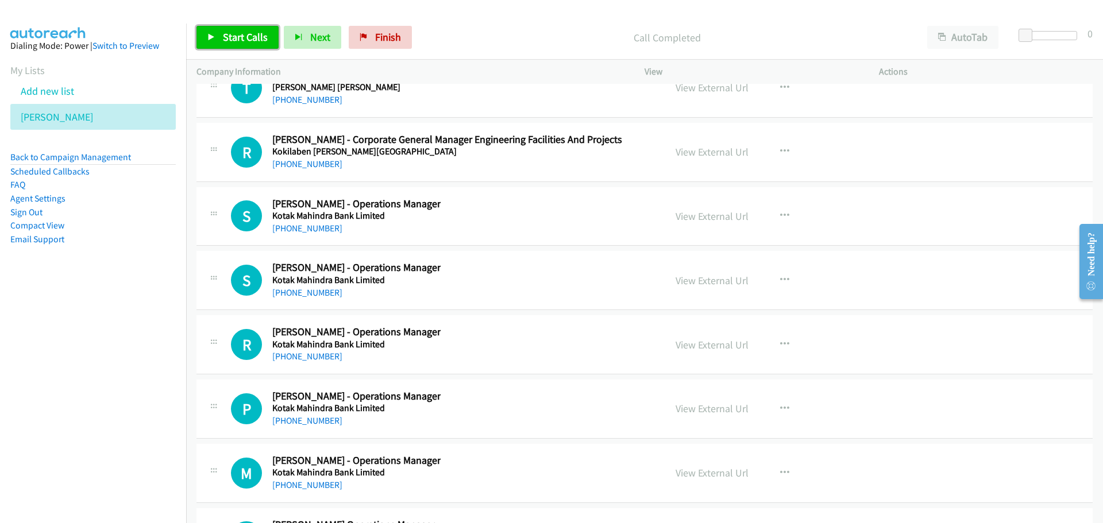
click at [252, 30] on link "Start Calls" at bounding box center [237, 37] width 82 height 23
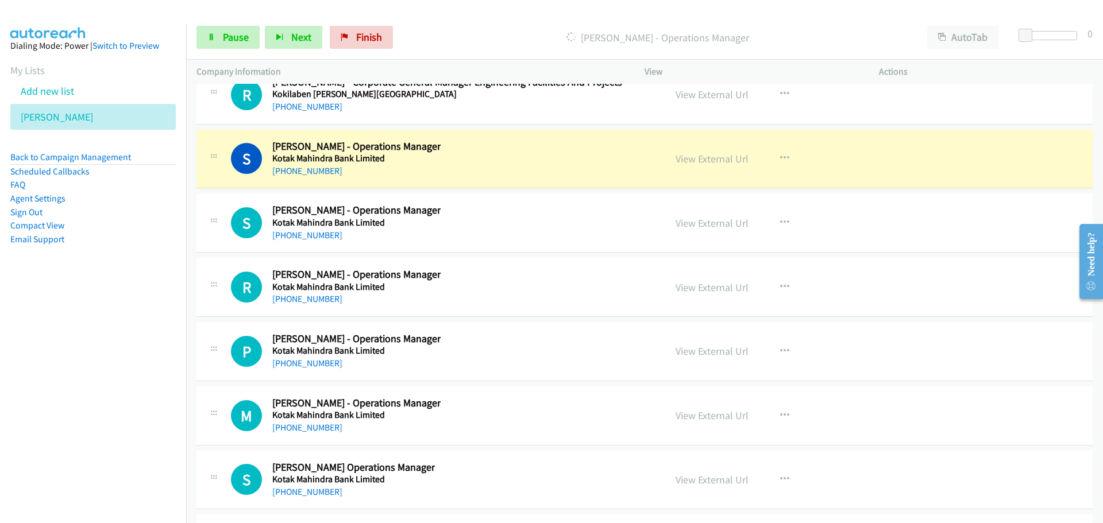
scroll to position [21634, 0]
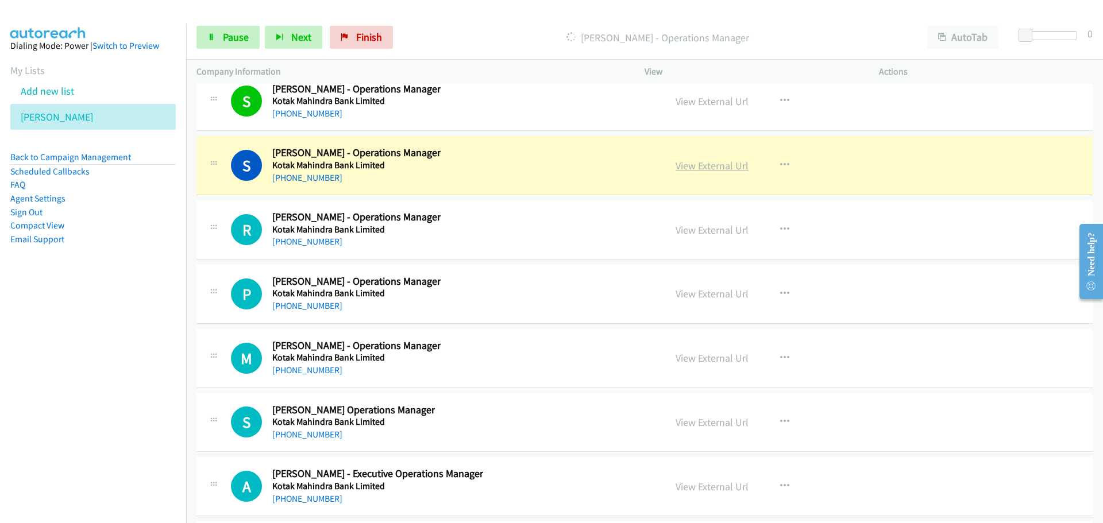
click at [704, 166] on link "View External Url" at bounding box center [712, 165] width 73 height 13
click at [227, 34] on span "Pause" at bounding box center [236, 36] width 26 height 13
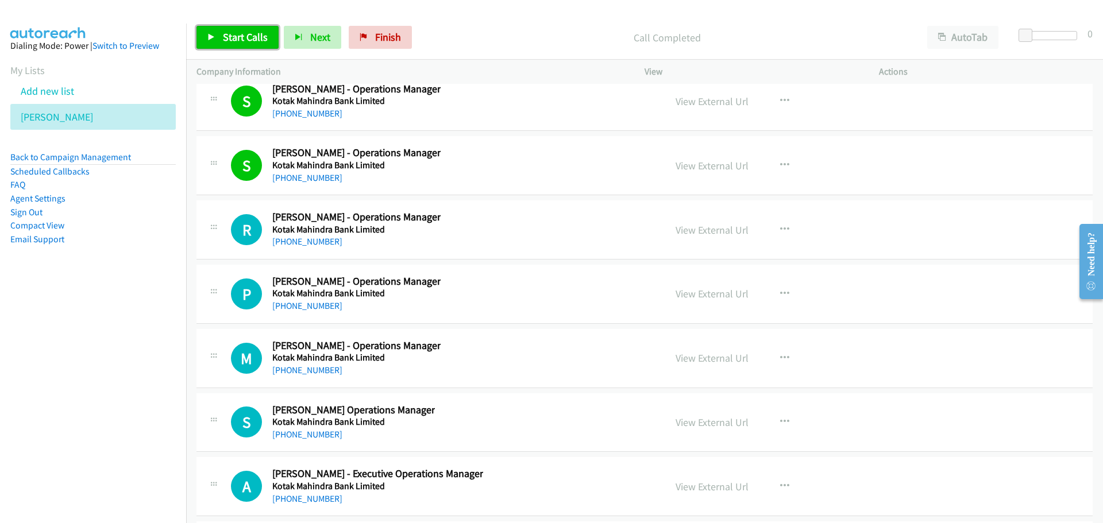
click at [211, 34] on icon at bounding box center [211, 38] width 8 height 8
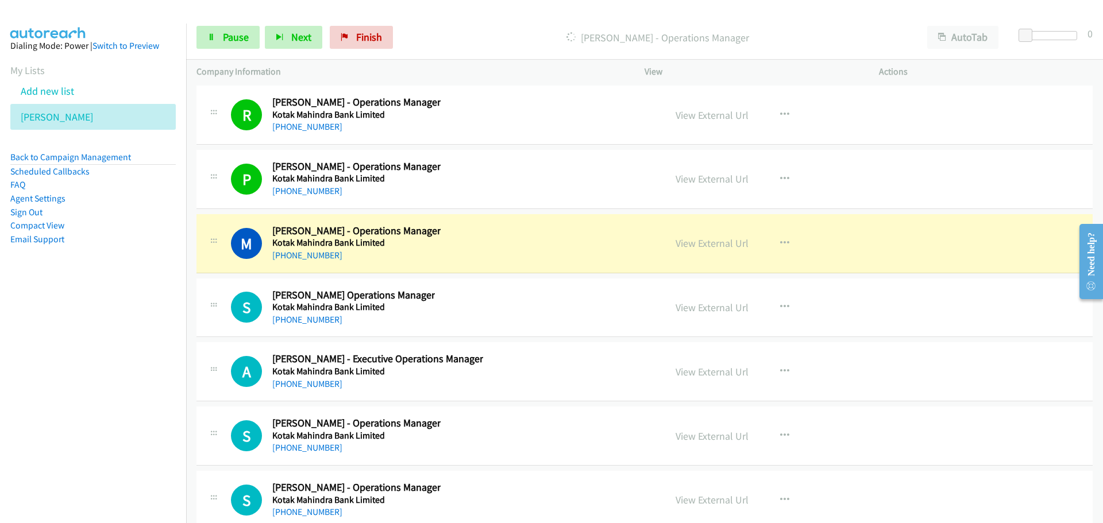
scroll to position [21864, 0]
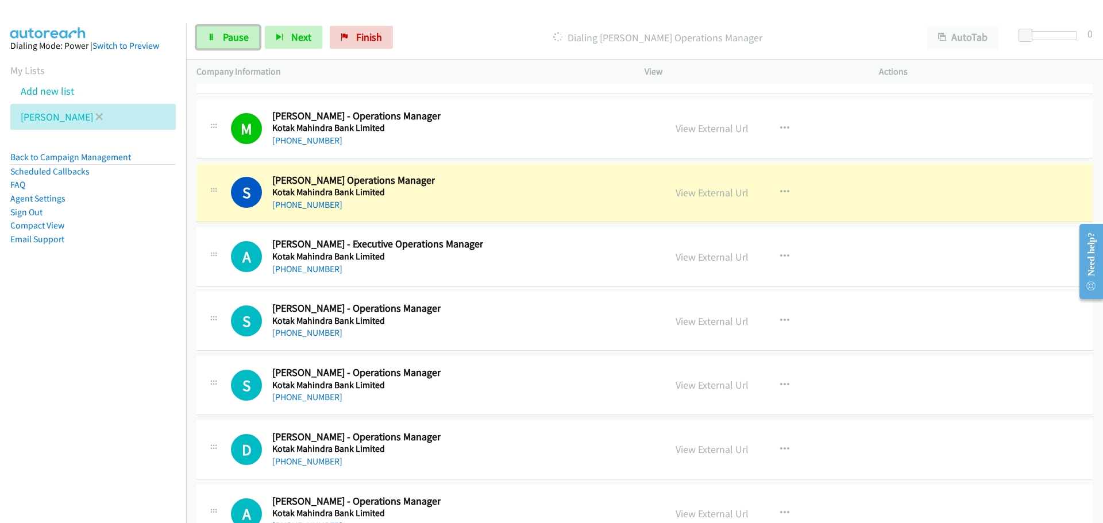
click at [238, 38] on span "Pause" at bounding box center [236, 36] width 26 height 13
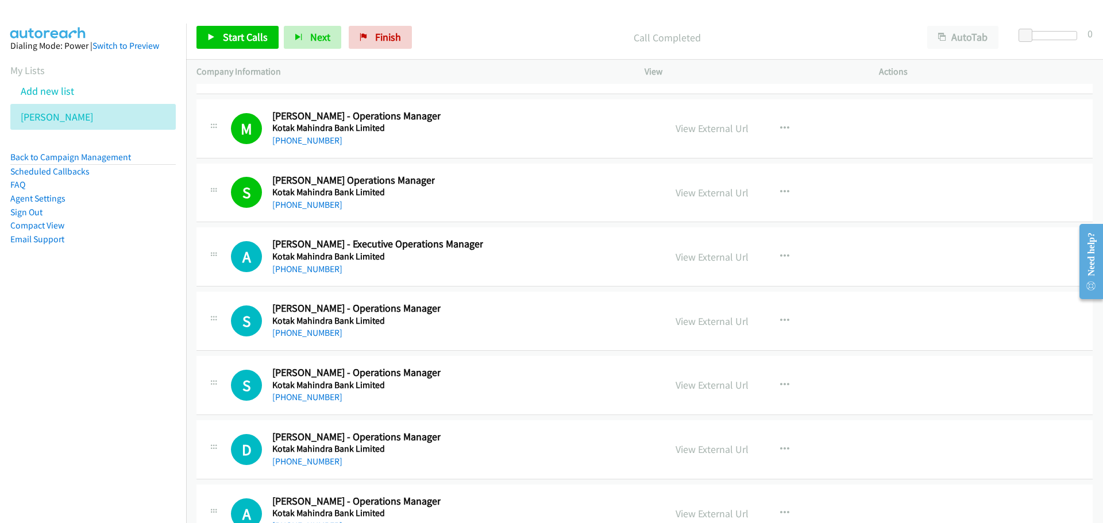
click at [284, 26] on link "Pause" at bounding box center [295, 32] width 22 height 12
